Goal: Navigation & Orientation: Find specific page/section

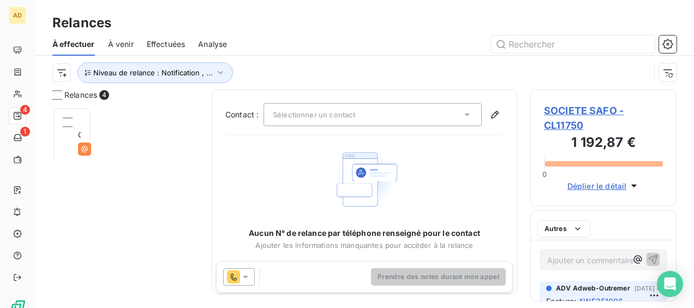
scroll to position [192, 137]
